Goal: Navigation & Orientation: Find specific page/section

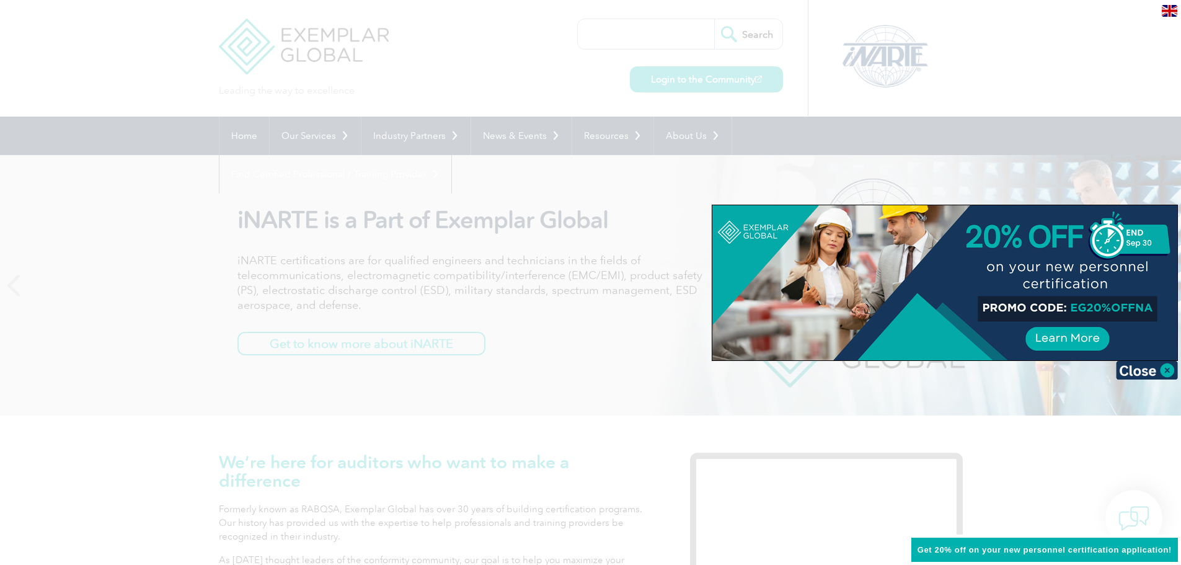
click at [463, 181] on div at bounding box center [590, 282] width 1181 height 565
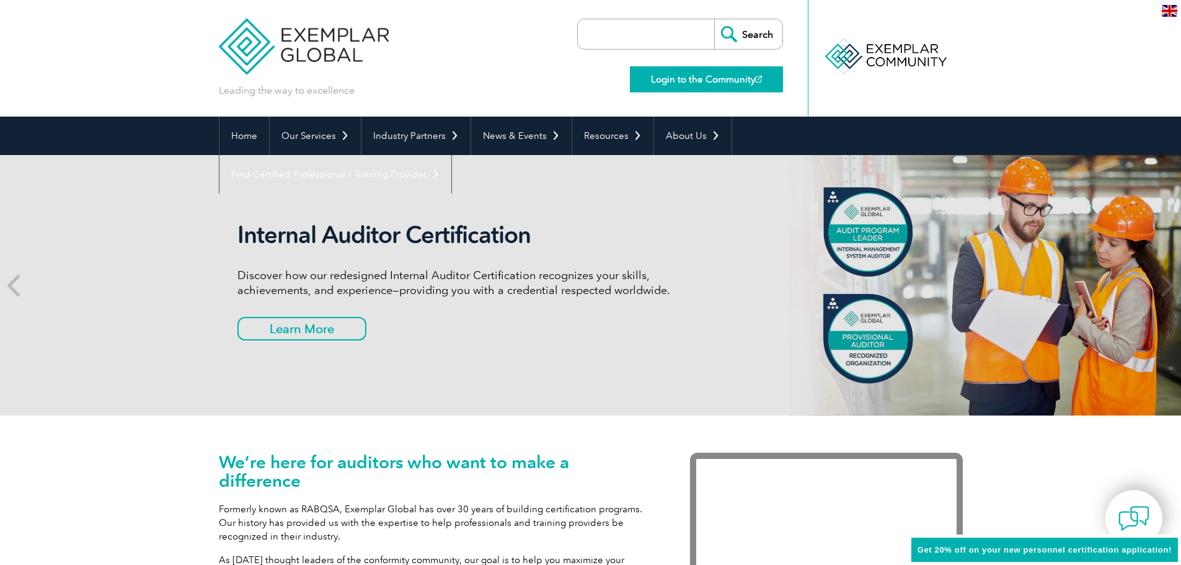
click at [724, 82] on link "Login to the Community" at bounding box center [706, 79] width 153 height 26
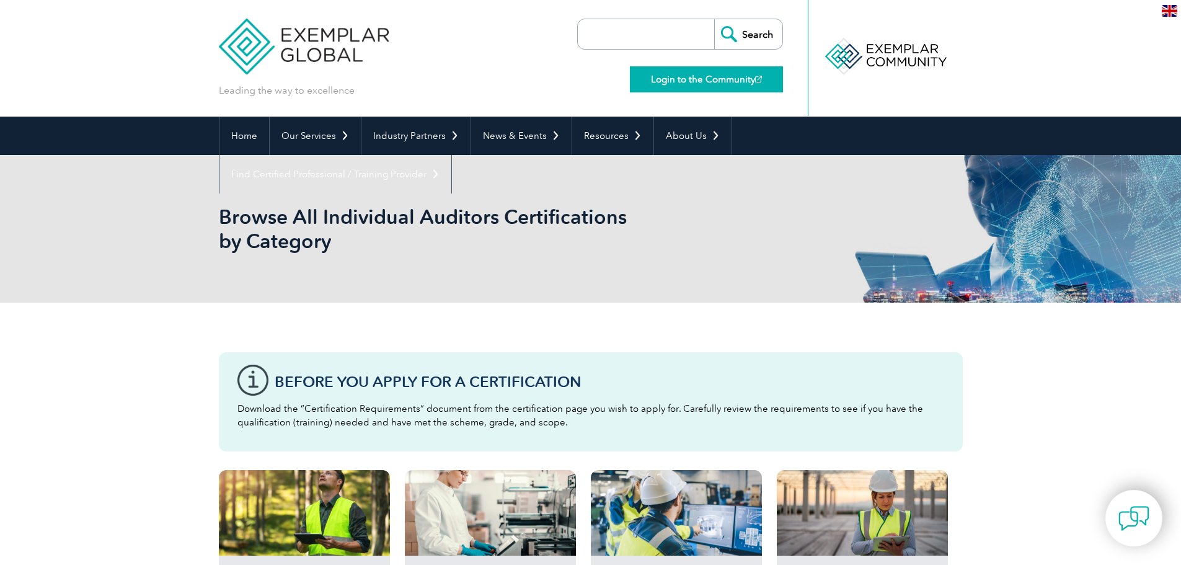
click at [700, 74] on link "Login to the Community" at bounding box center [706, 79] width 153 height 26
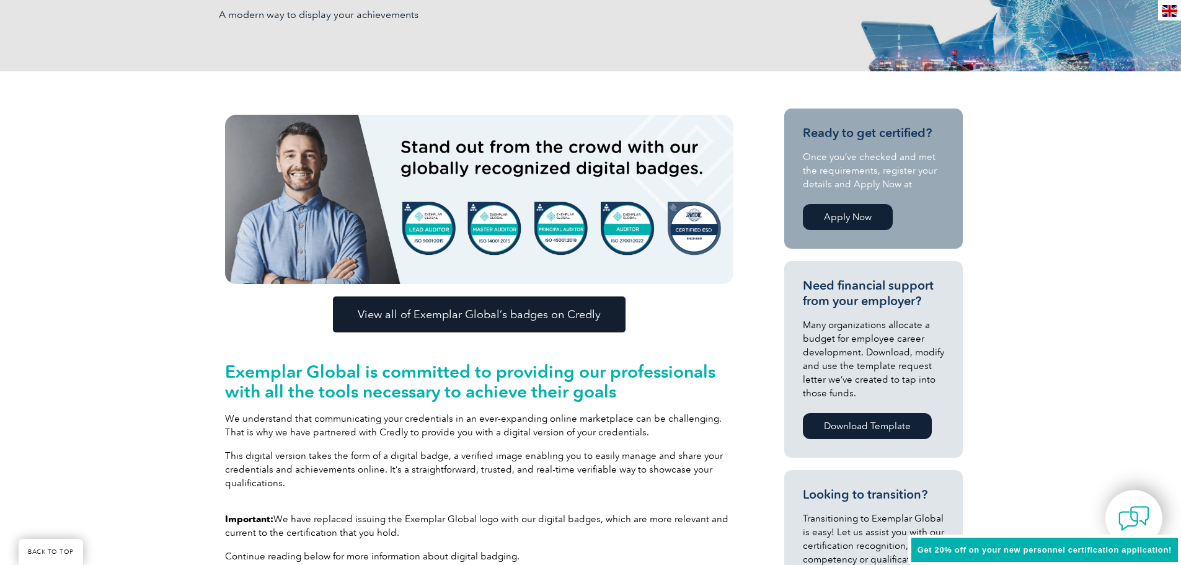
scroll to position [248, 0]
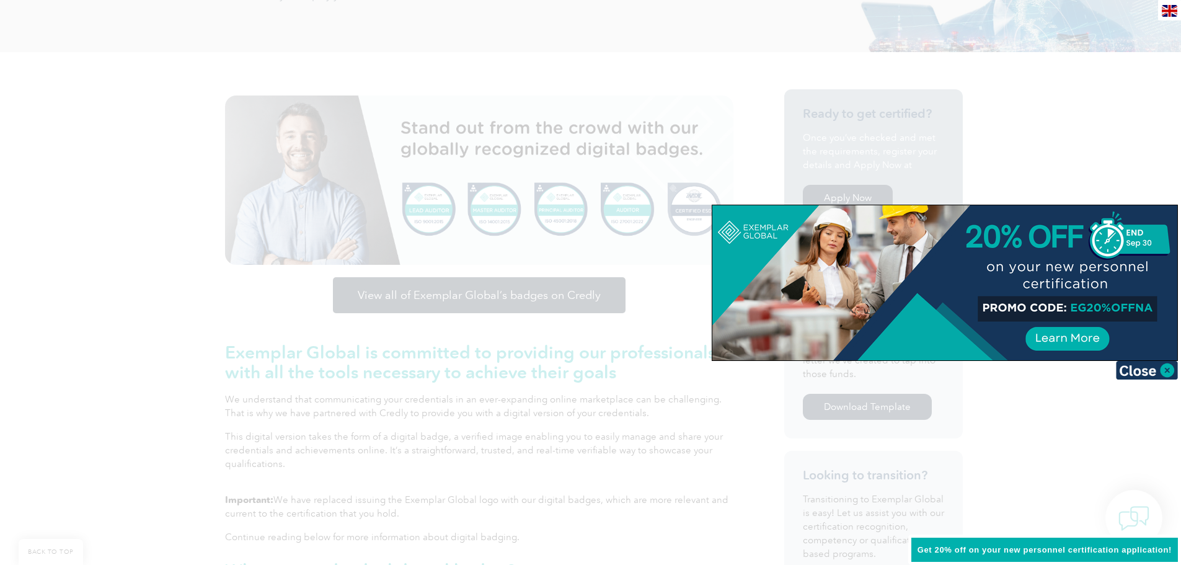
click at [1068, 168] on div at bounding box center [590, 282] width 1181 height 565
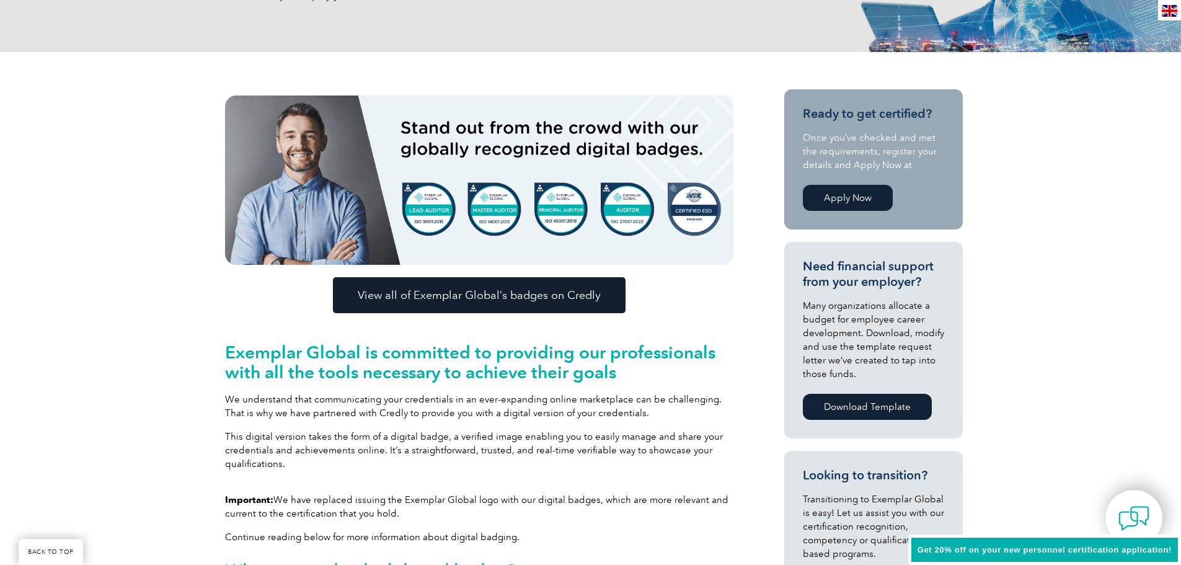
scroll to position [0, 0]
